Goal: Task Accomplishment & Management: Manage account settings

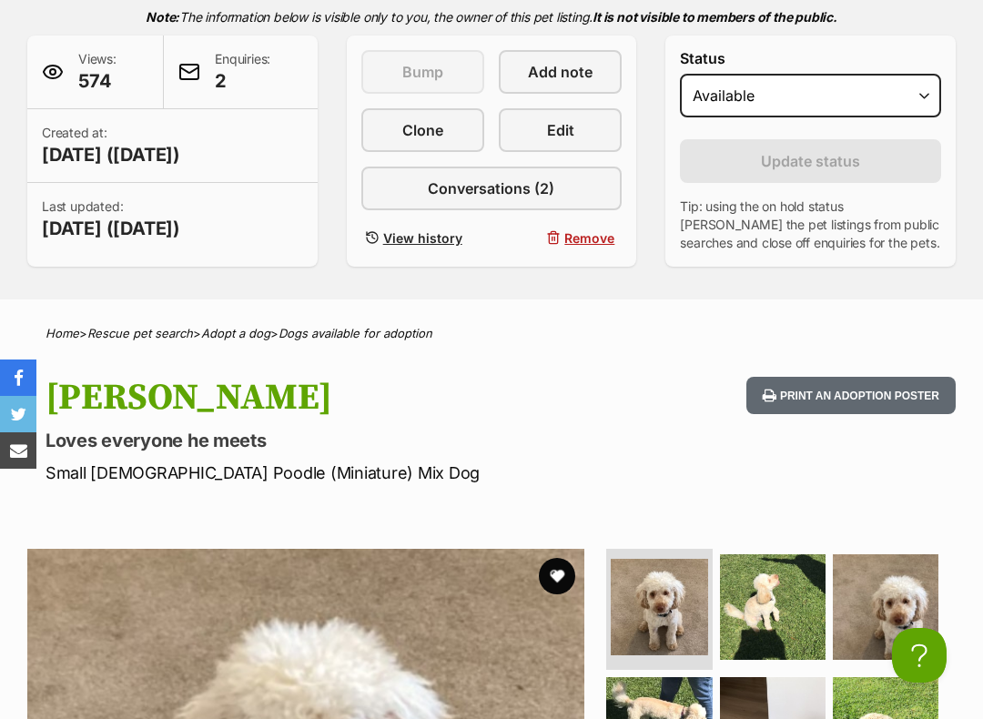
click at [480, 192] on span "Conversations (2)" at bounding box center [491, 188] width 127 height 22
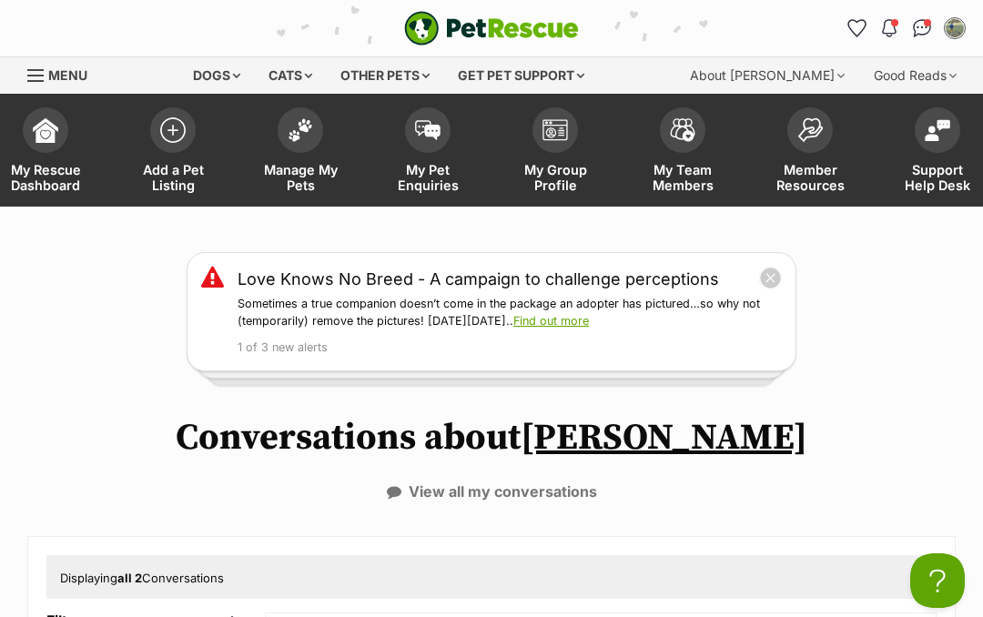
click at [300, 133] on img at bounding box center [300, 130] width 25 height 24
click at [291, 132] on img at bounding box center [300, 130] width 25 height 24
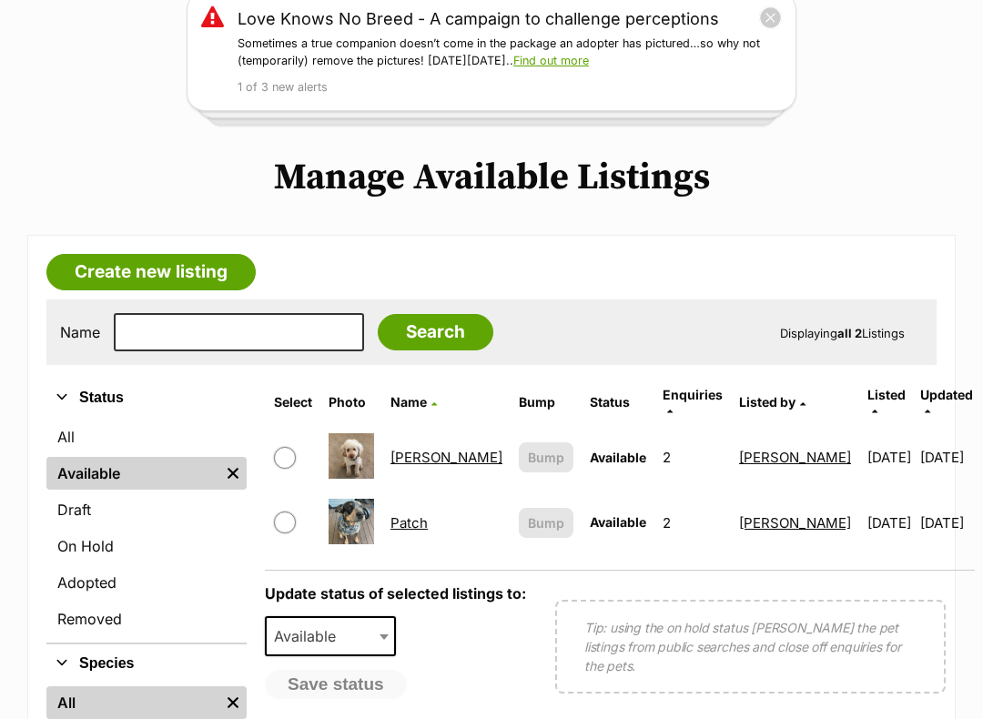
scroll to position [260, 0]
click at [65, 544] on link "On Hold" at bounding box center [146, 546] width 200 height 33
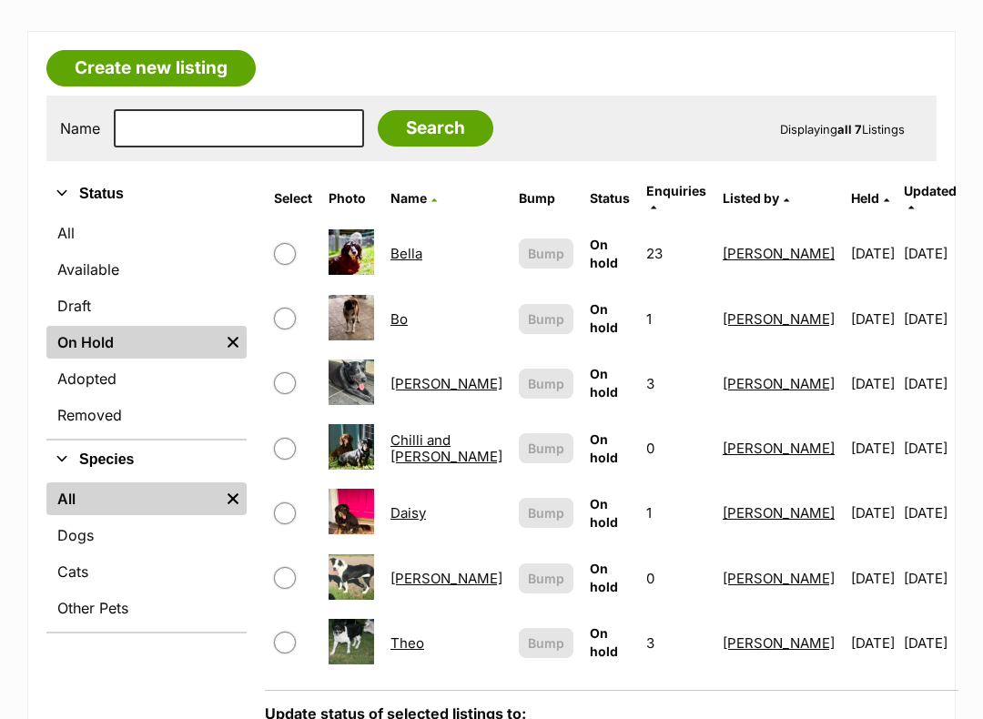
scroll to position [464, 0]
click at [286, 308] on input "checkbox" at bounding box center [285, 319] width 22 height 22
checkbox input "true"
click at [287, 438] on input "checkbox" at bounding box center [285, 449] width 22 height 22
checkbox input "true"
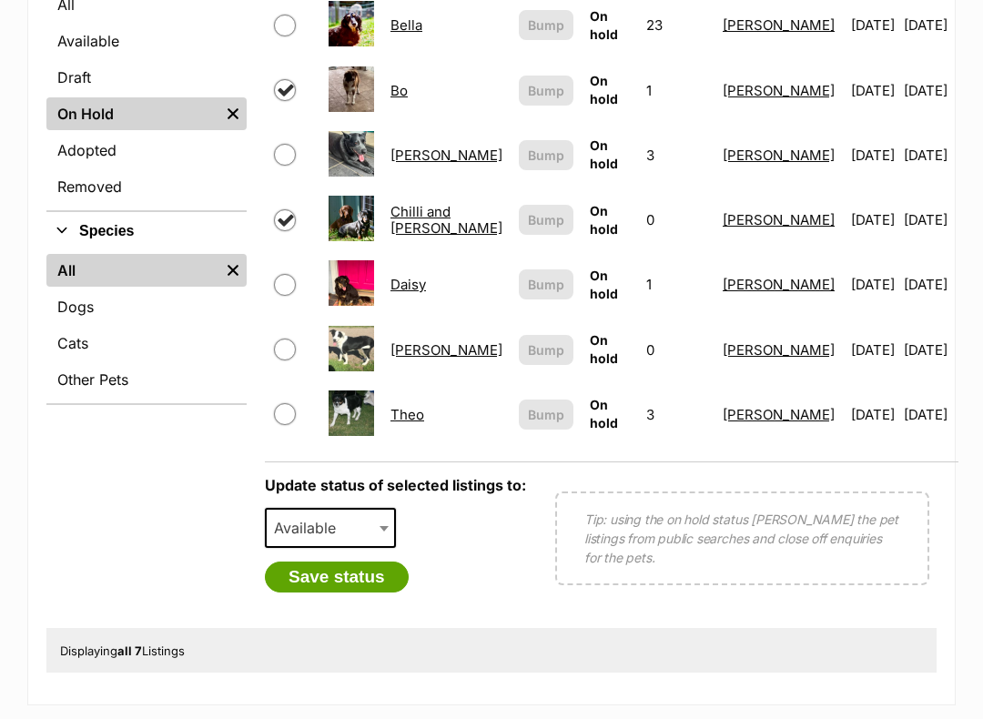
scroll to position [694, 0]
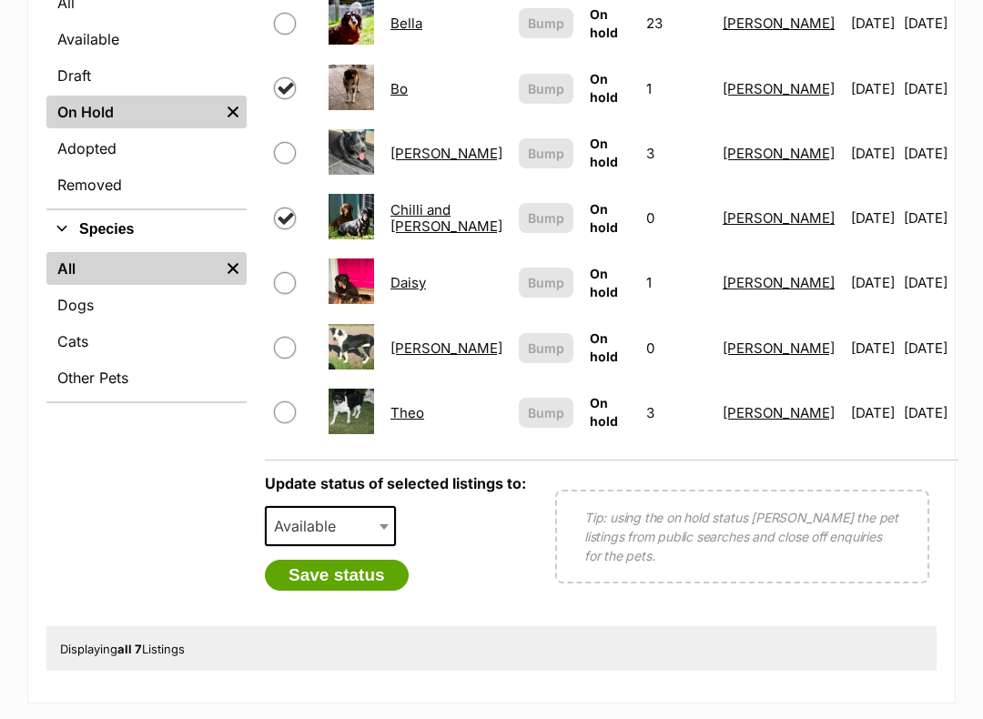
click at [283, 401] on input "checkbox" at bounding box center [285, 412] width 22 height 22
checkbox input "true"
click at [377, 511] on span at bounding box center [386, 526] width 18 height 40
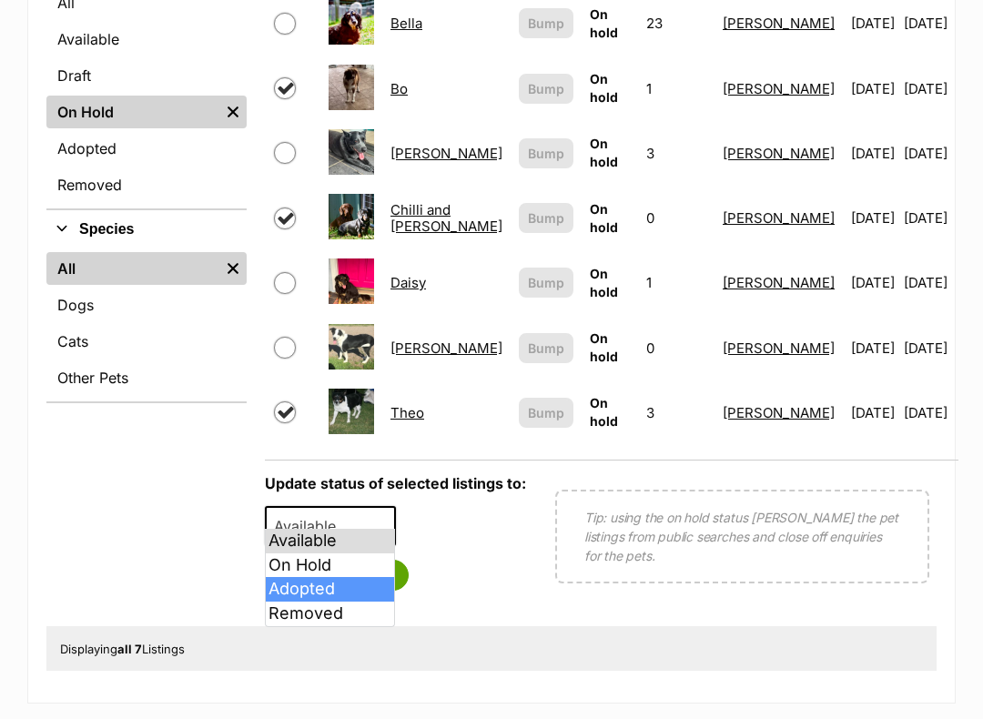
select select "rehomed"
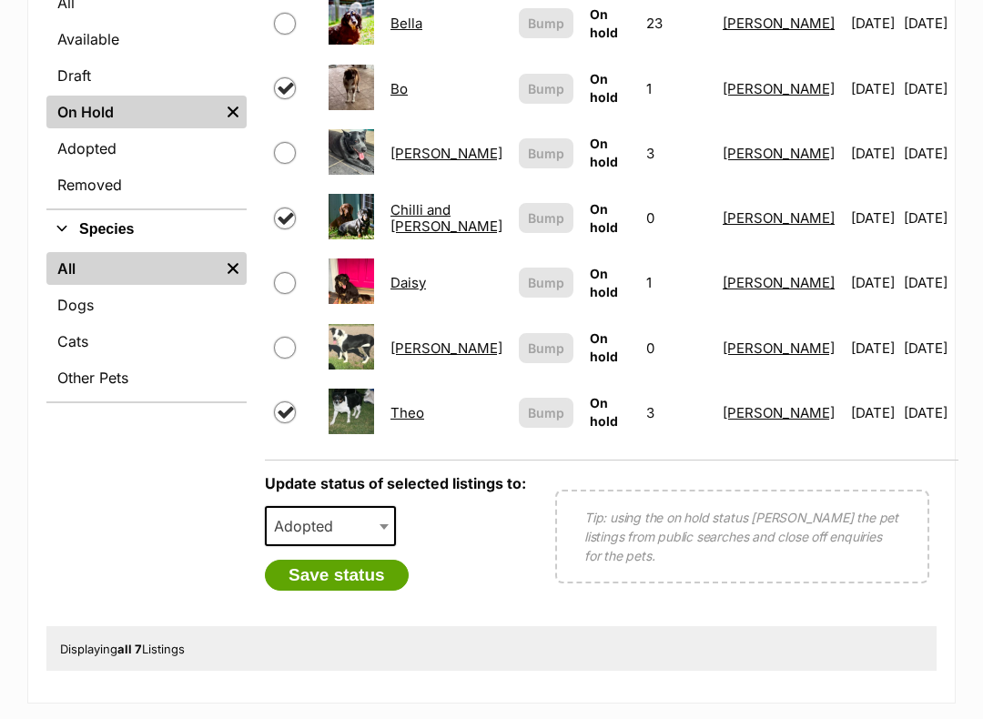
click at [292, 401] on input "checkbox" at bounding box center [285, 412] width 22 height 22
checkbox input "false"
click at [335, 572] on button "Save status" at bounding box center [337, 575] width 144 height 31
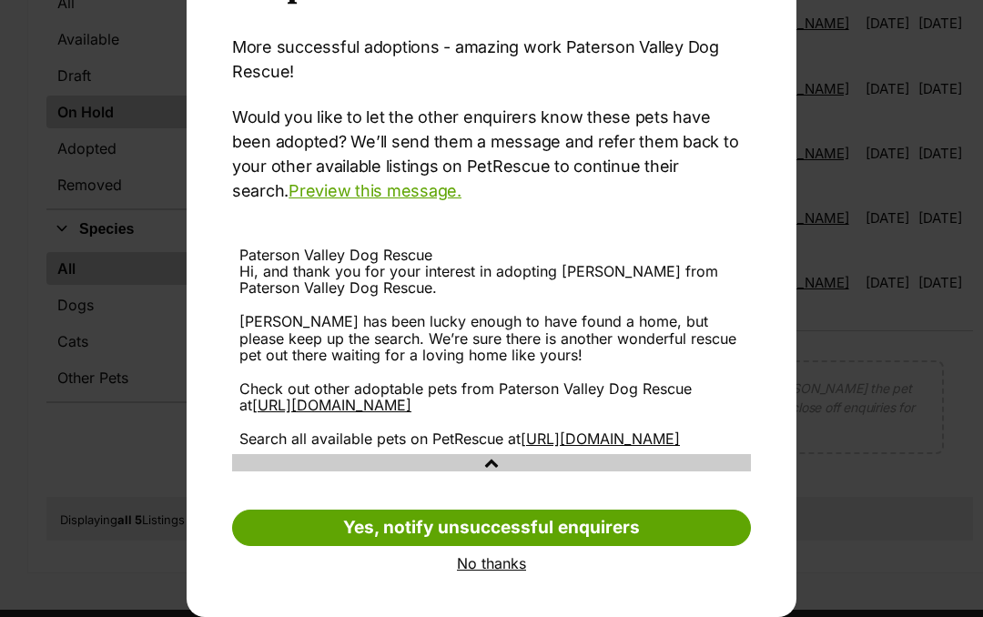
scroll to position [192, 0]
click at [501, 565] on link "No thanks" at bounding box center [491, 563] width 519 height 16
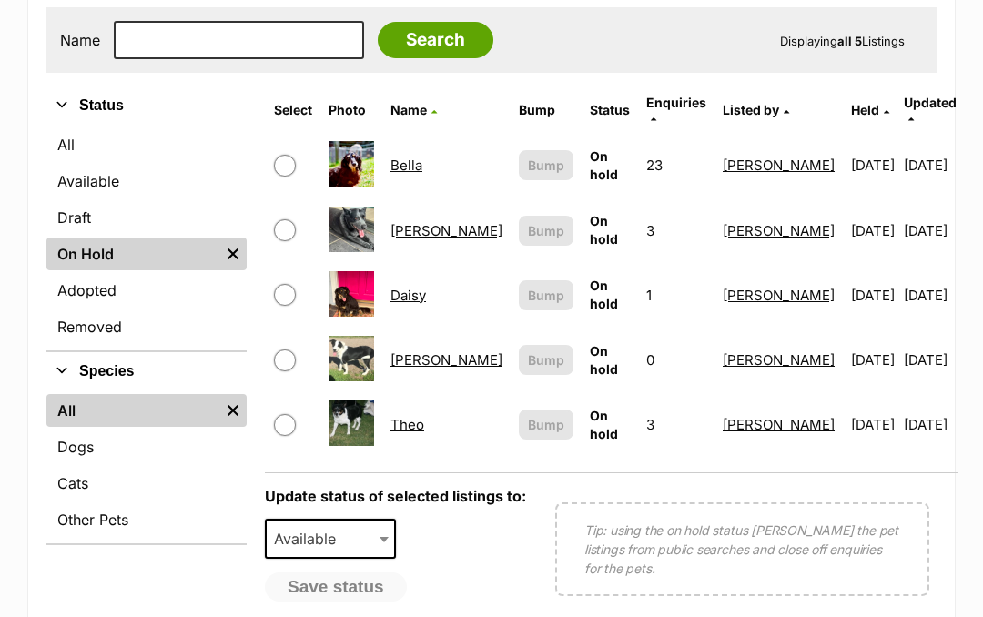
scroll to position [552, 0]
